Goal: Navigation & Orientation: Find specific page/section

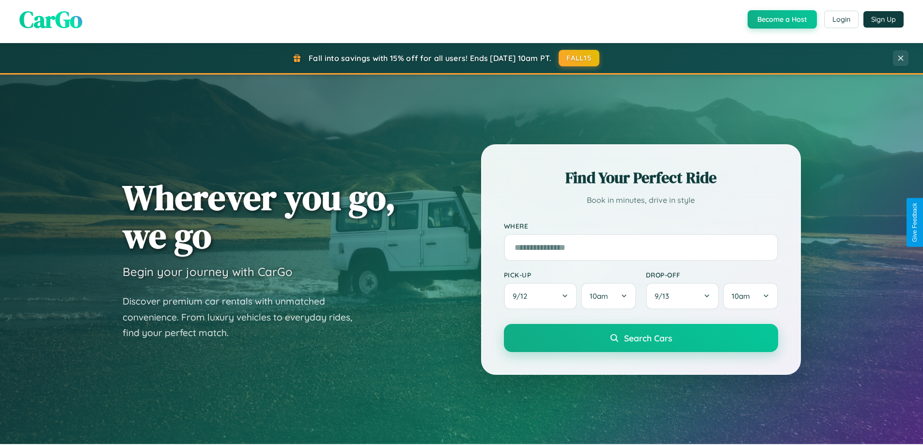
scroll to position [667, 0]
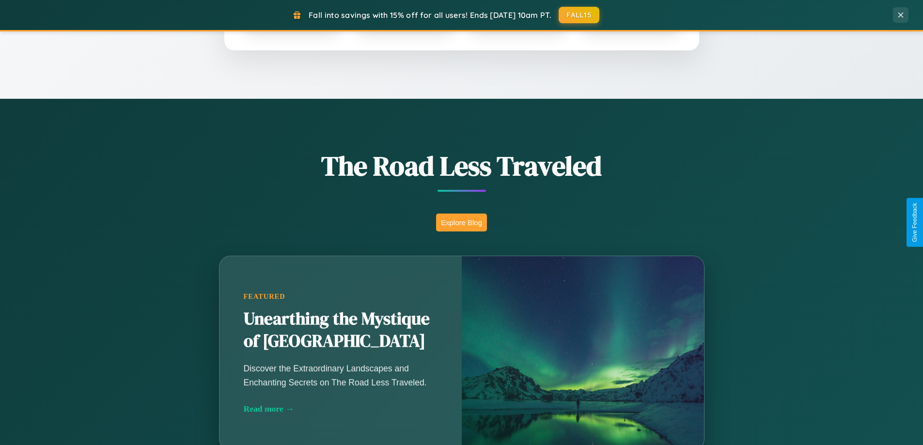
click at [461, 222] on button "Explore Blog" at bounding box center [461, 223] width 51 height 18
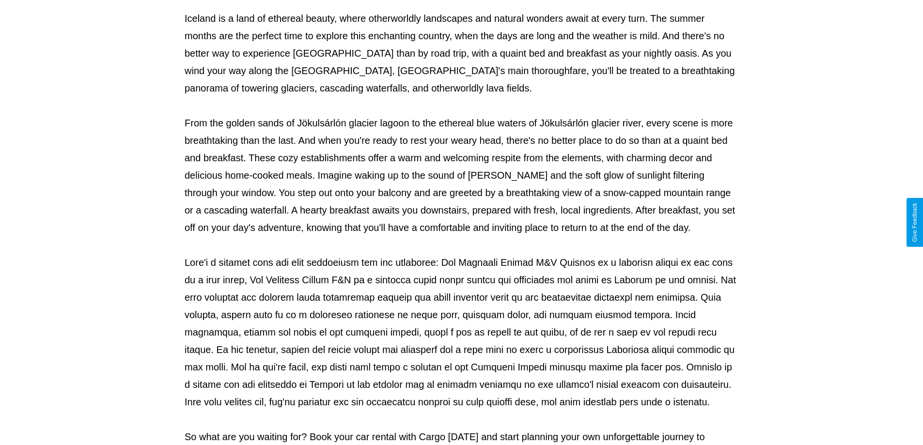
scroll to position [314, 0]
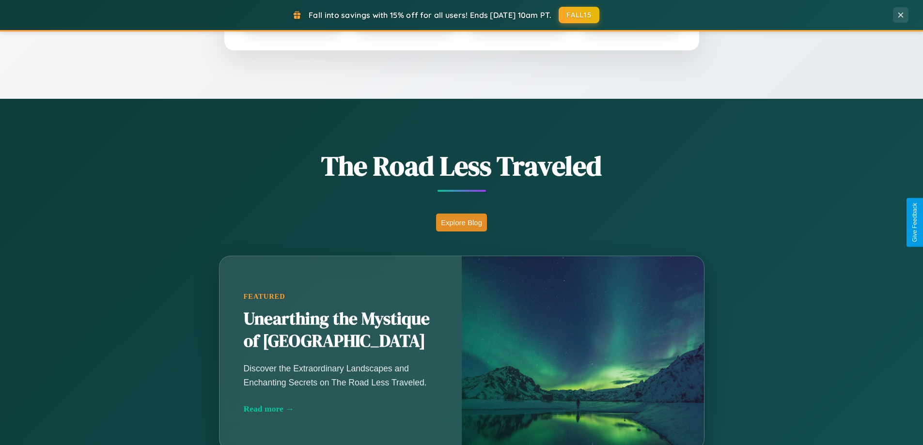
scroll to position [418, 0]
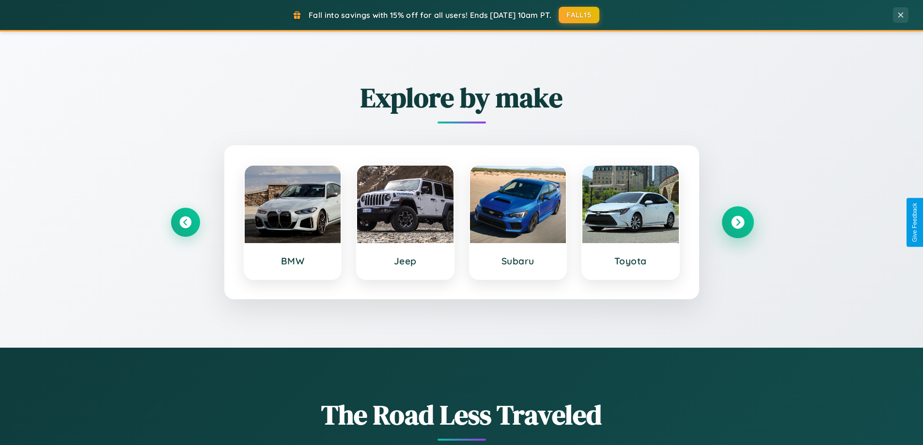
click at [738, 222] on icon at bounding box center [737, 222] width 13 height 13
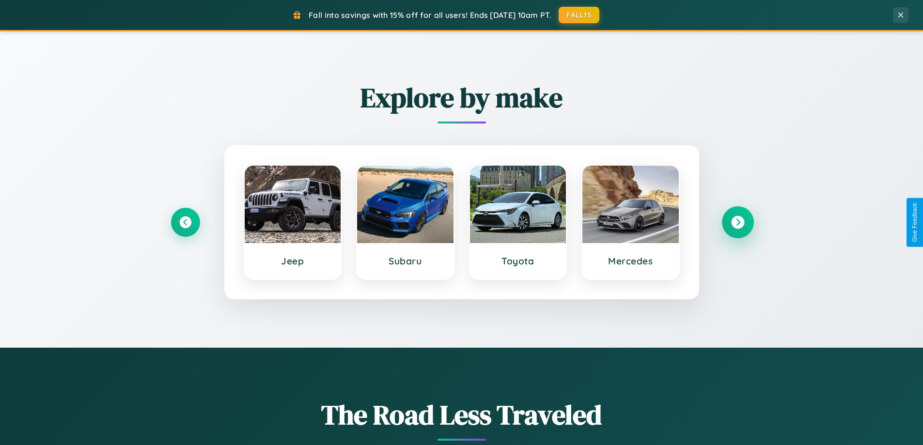
click at [738, 222] on icon at bounding box center [737, 222] width 13 height 13
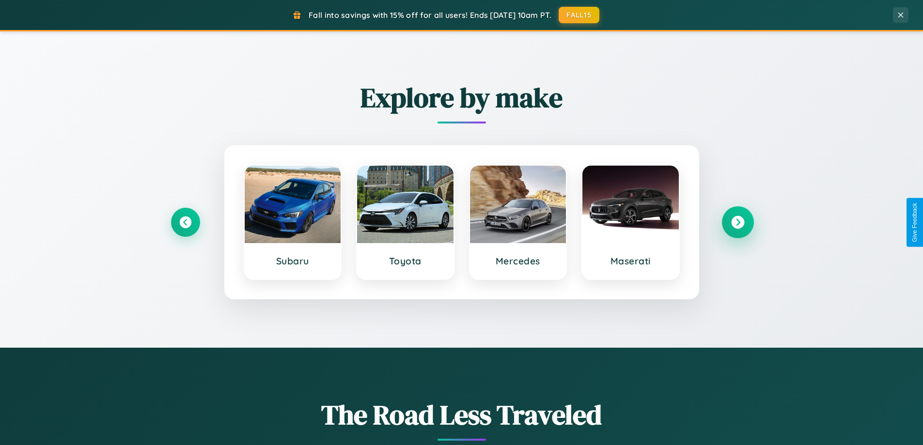
click at [738, 222] on icon at bounding box center [737, 222] width 13 height 13
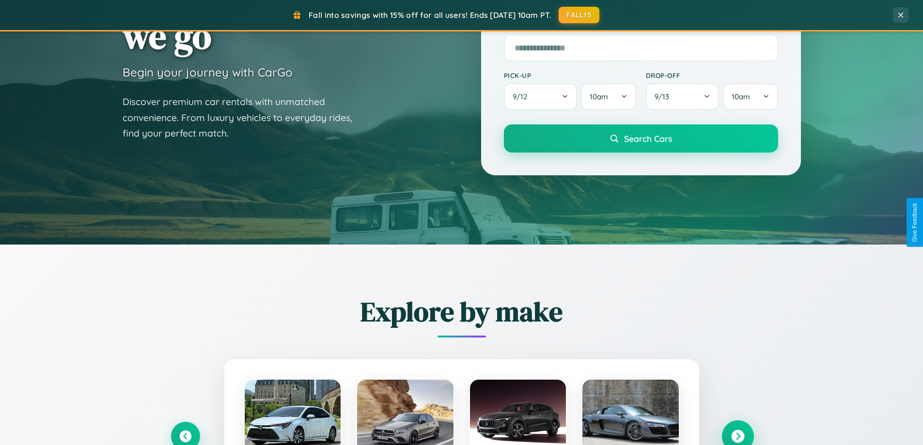
scroll to position [29, 0]
